Goal: Information Seeking & Learning: Learn about a topic

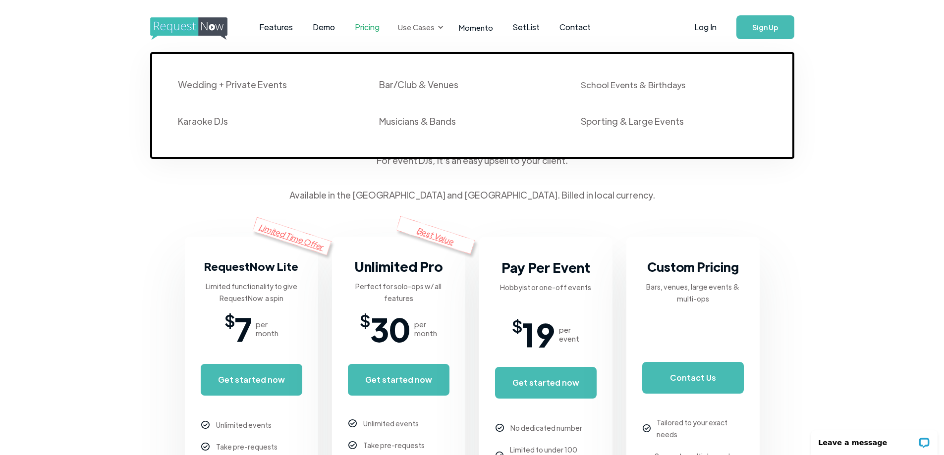
click at [437, 27] on div at bounding box center [440, 27] width 7 height 7
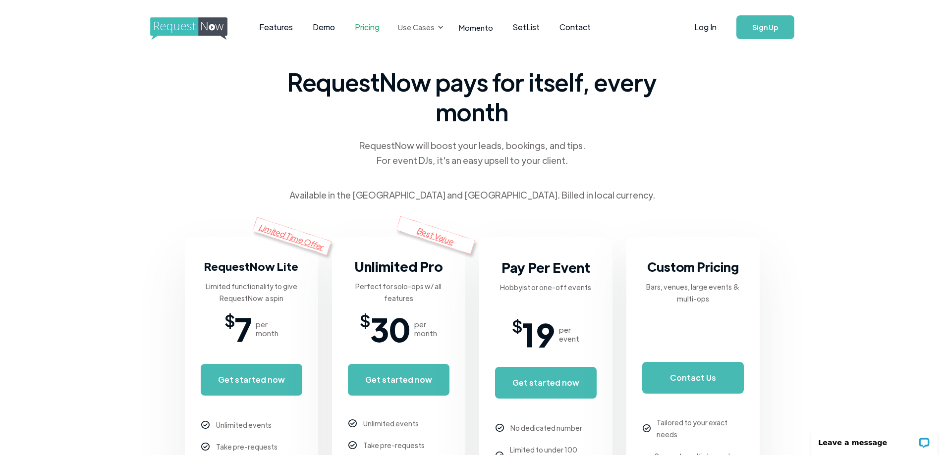
click at [437, 27] on div at bounding box center [440, 27] width 7 height 7
click at [275, 24] on link "Features" at bounding box center [276, 27] width 54 height 31
